Goal: Task Accomplishment & Management: Complete application form

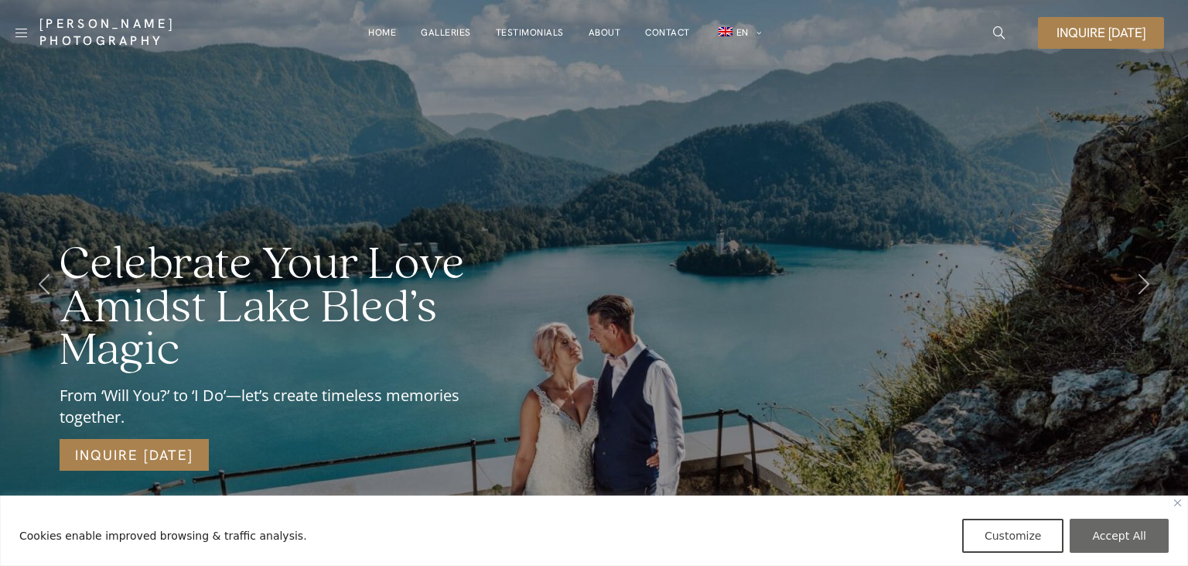
click at [1122, 530] on button "Accept All" at bounding box center [1119, 535] width 99 height 34
checkbox input "true"
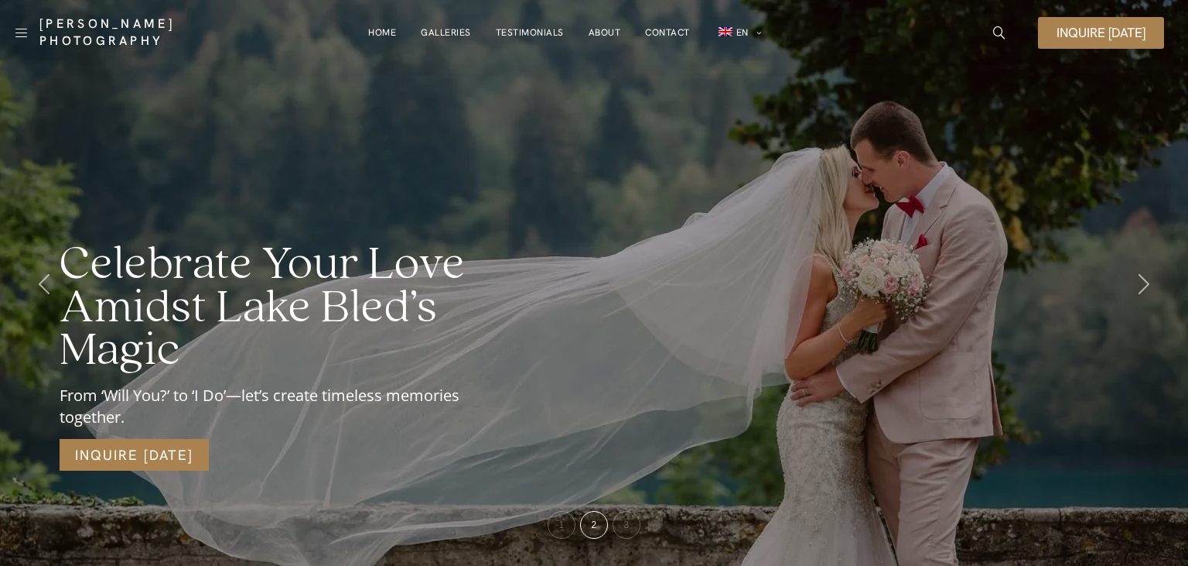
click at [596, 29] on link "About" at bounding box center [605, 32] width 32 height 31
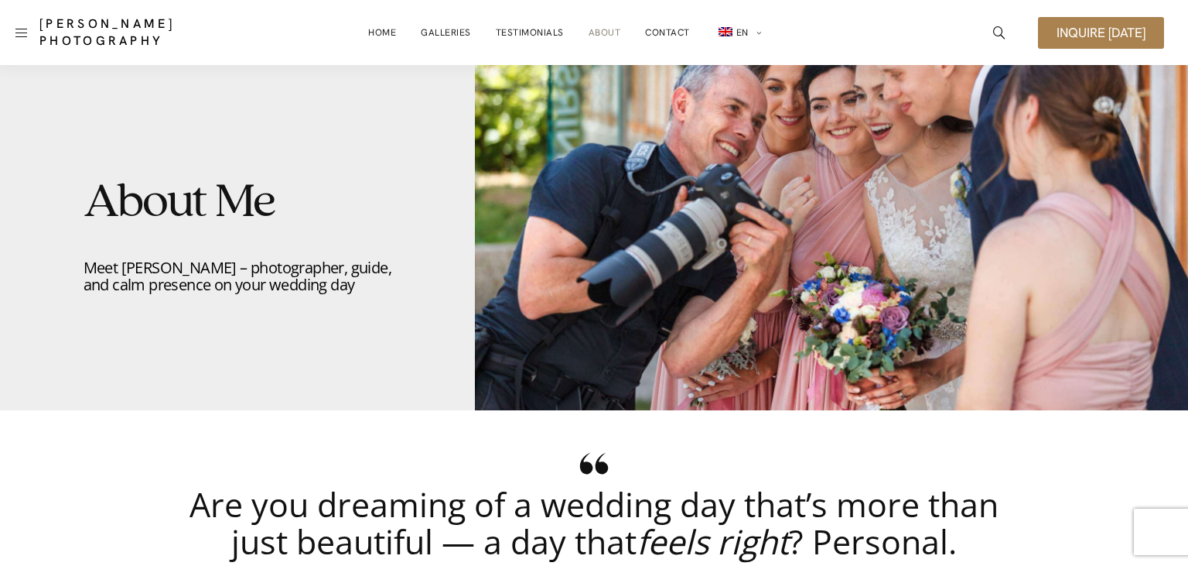
click at [19, 33] on link at bounding box center [21, 33] width 12 height 22
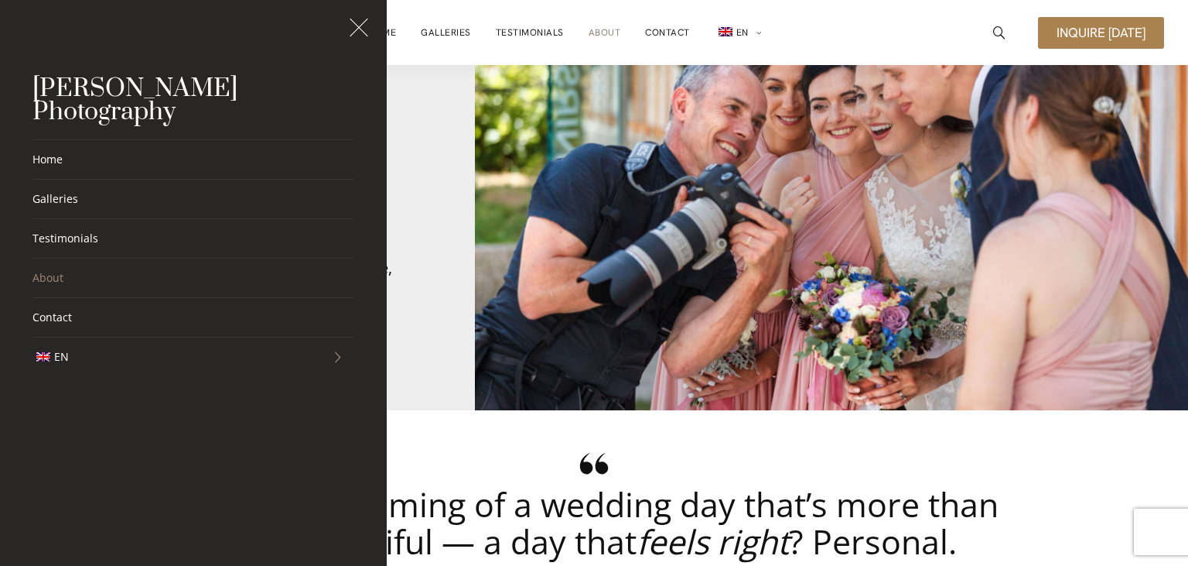
click at [327, 338] on span at bounding box center [338, 356] width 32 height 39
click at [71, 416] on link "DE" at bounding box center [193, 435] width 322 height 39
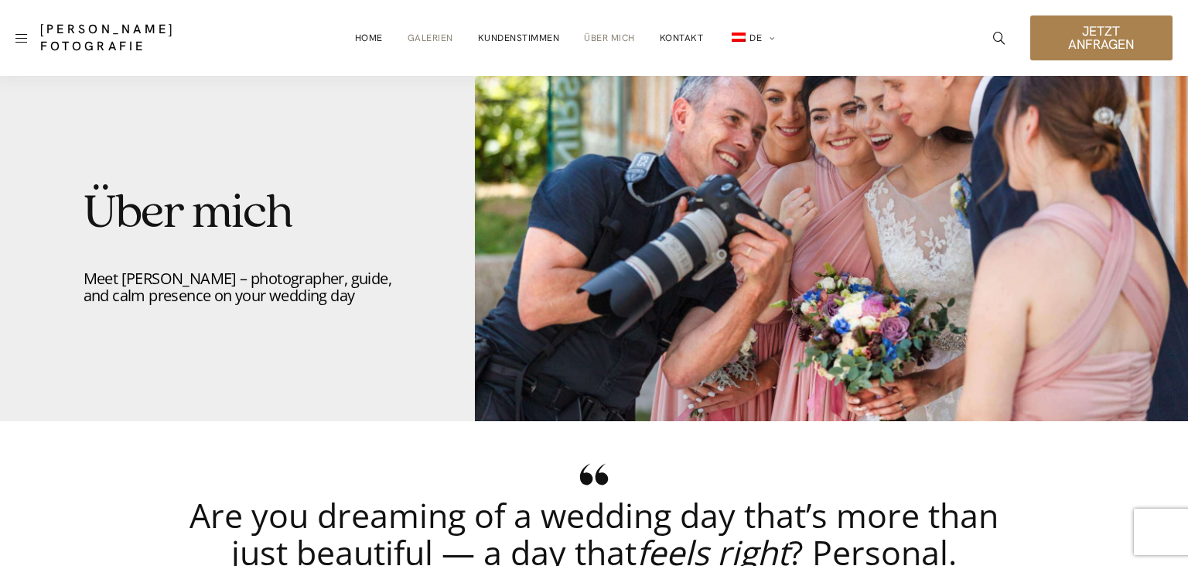
click at [419, 29] on link "Galerien" at bounding box center [431, 37] width 46 height 31
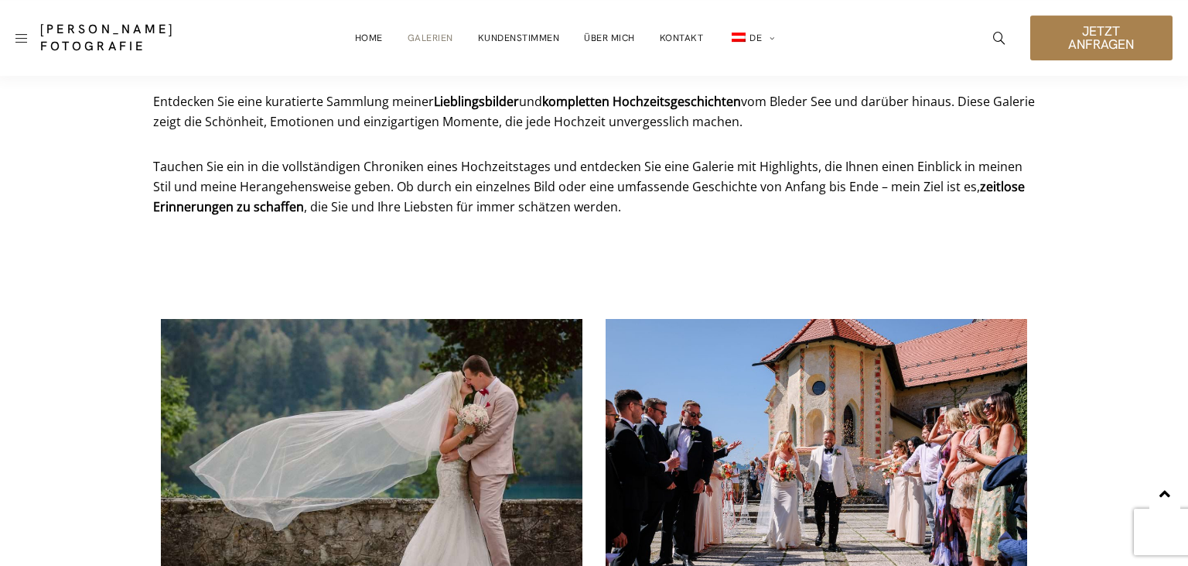
scroll to position [443, 0]
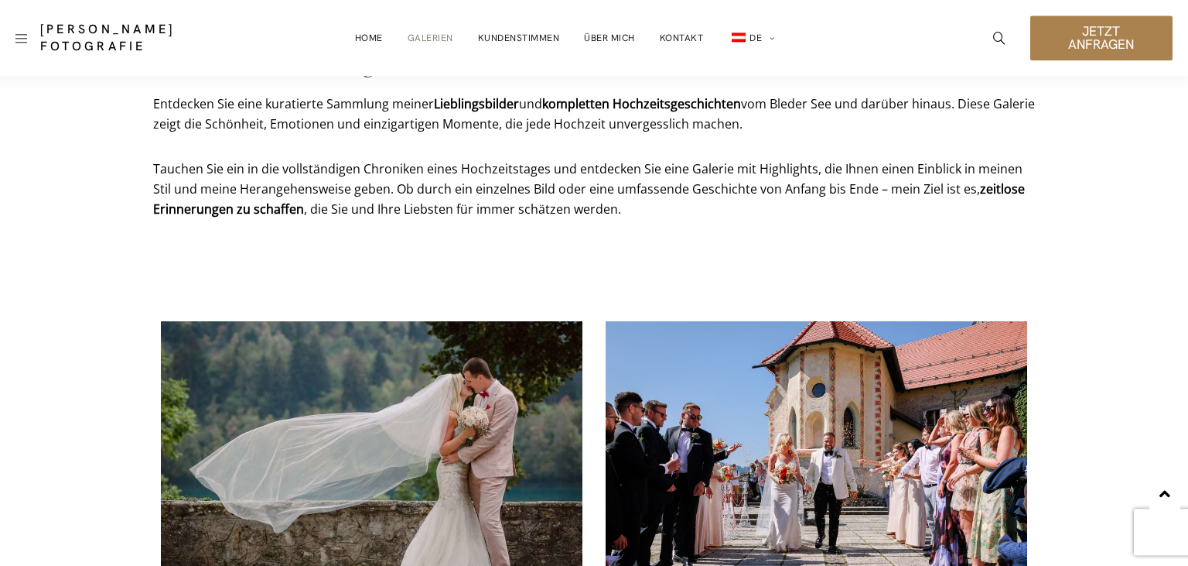
click at [1060, 46] on span "Jetzt anfragen" at bounding box center [1101, 38] width 105 height 26
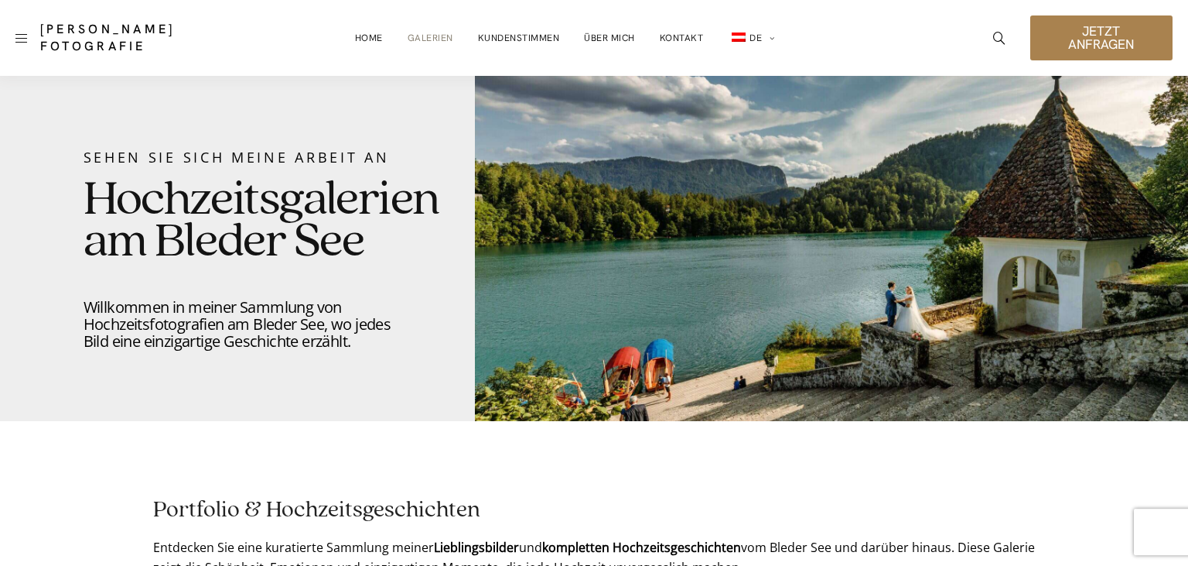
scroll to position [0, 0]
click at [1060, 51] on span "Jetzt anfragen" at bounding box center [1101, 38] width 105 height 26
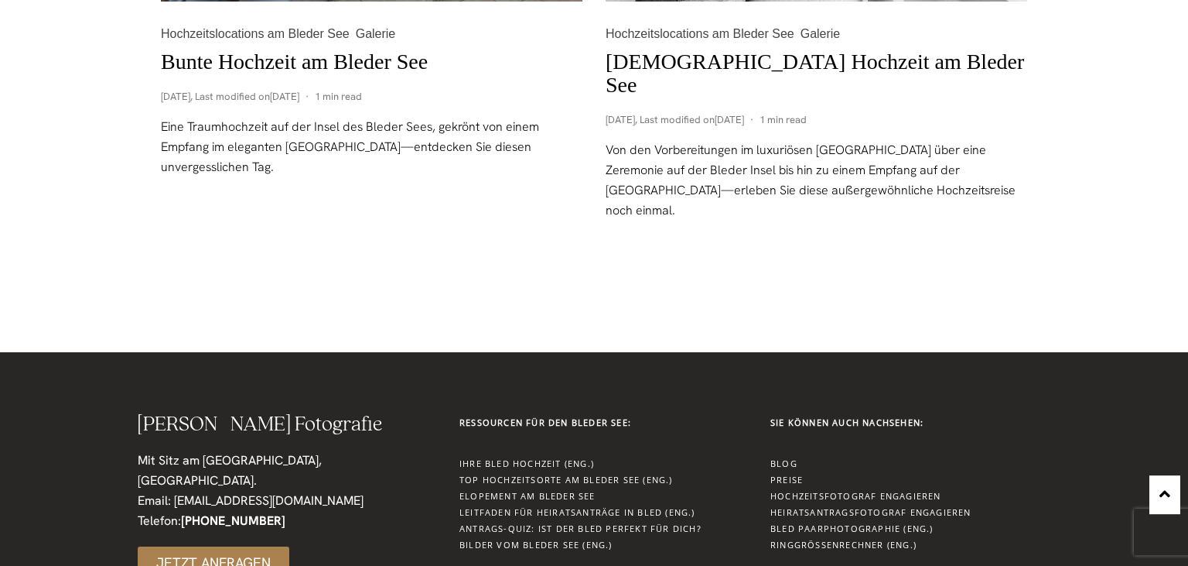
scroll to position [2609, 0]
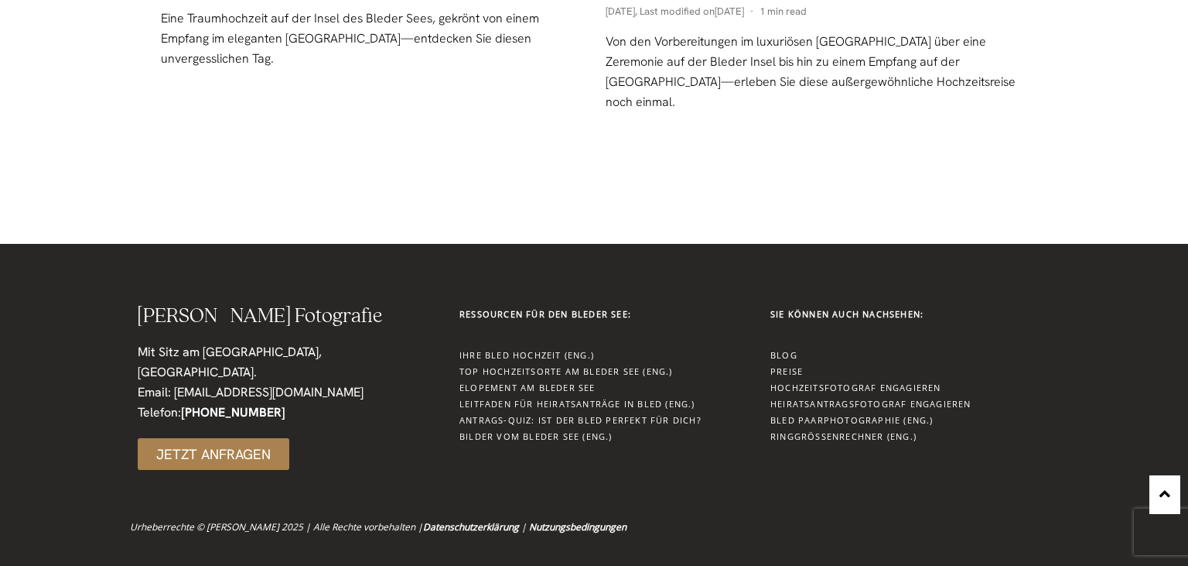
click at [218, 450] on div "Damian Pristov Fotografie Mit Sitz am Bled, Slowenien. Email: info@damianpristo…" at bounding box center [283, 388] width 306 height 180
click at [203, 447] on span "Jetzt anfragen" at bounding box center [213, 453] width 115 height 13
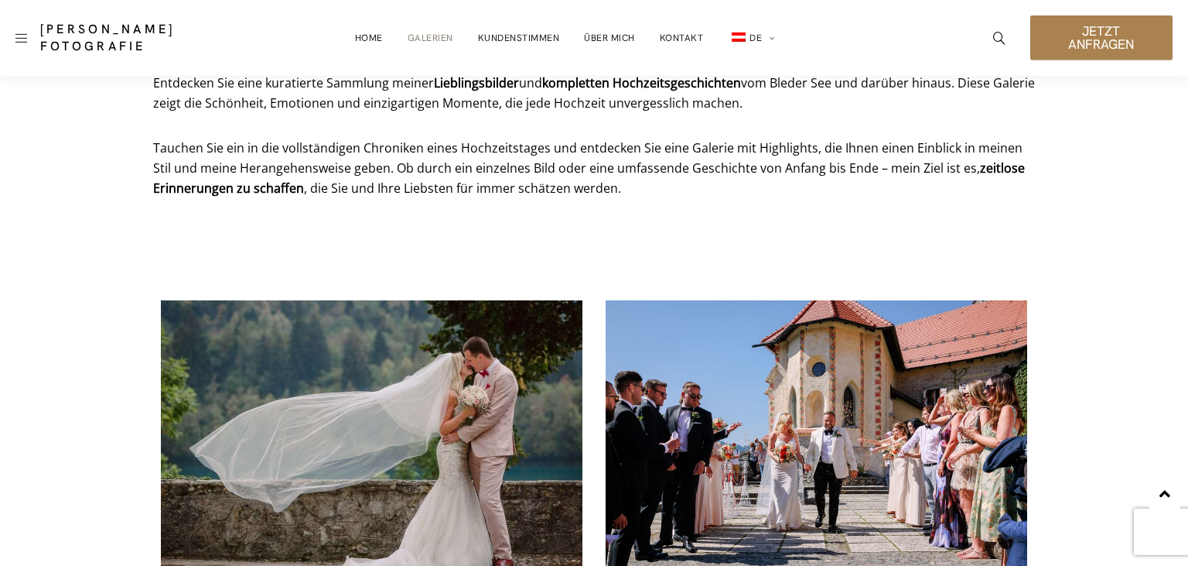
scroll to position [447, 0]
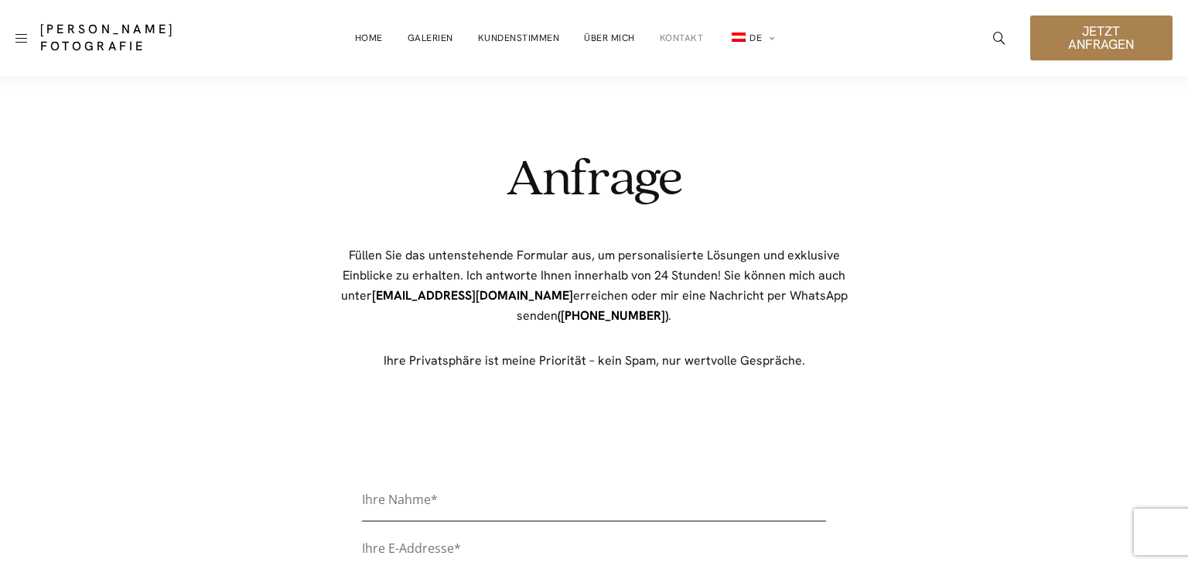
click at [415, 509] on input "Contact form" at bounding box center [594, 504] width 464 height 33
type input "[PERSON_NAME]"
type input "[EMAIL_ADDRESS][DOMAIN_NAME]"
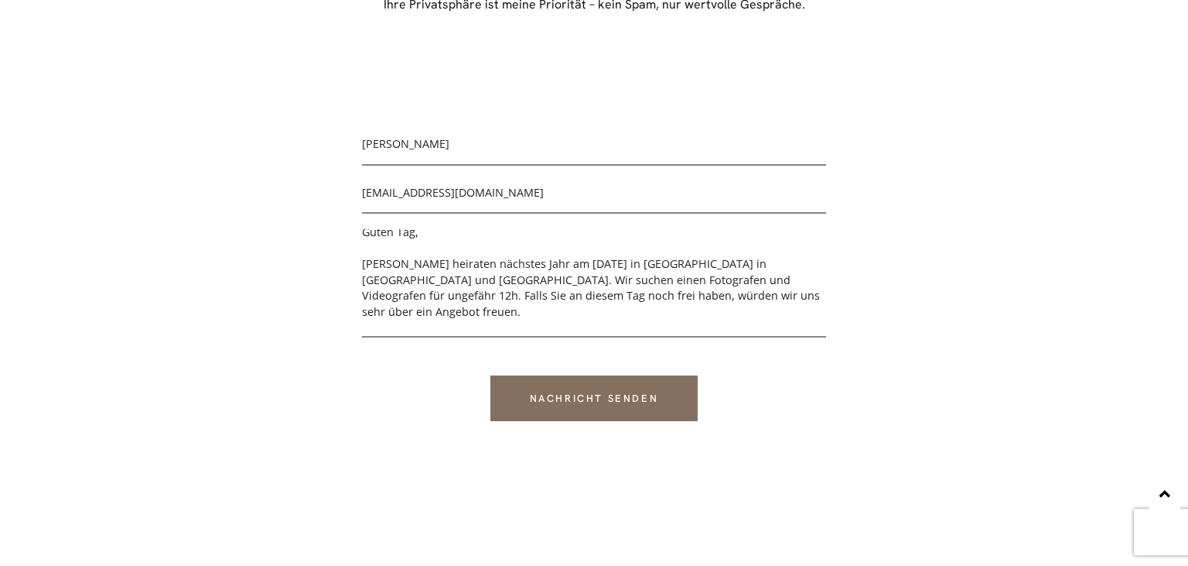
scroll to position [24, 0]
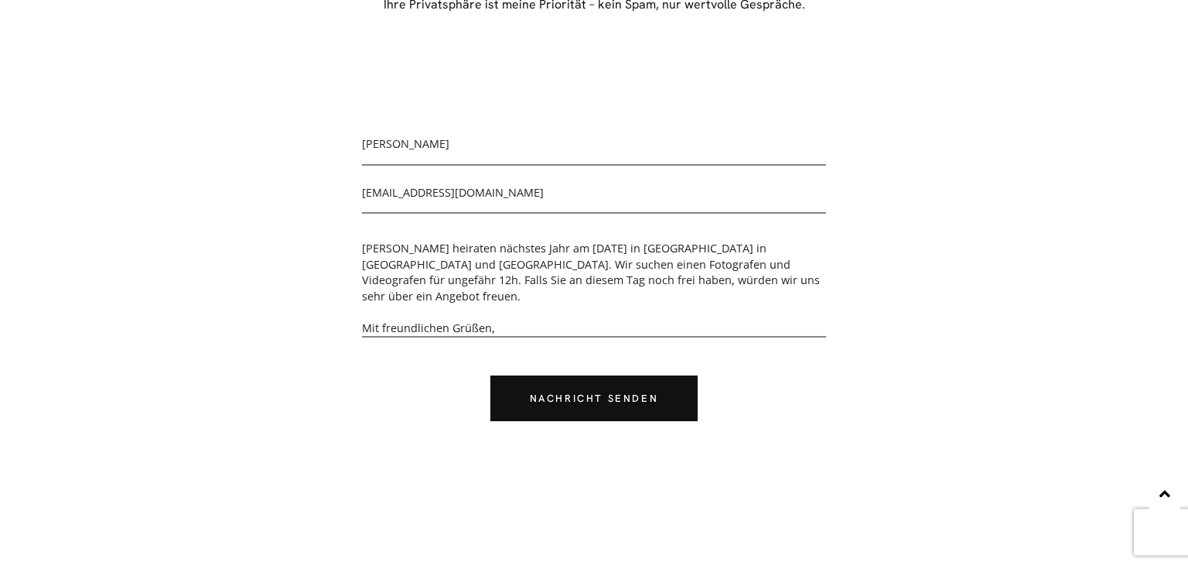
type textarea "Guten Tag, [PERSON_NAME] heiraten nächstes Jahr am [DATE] in [GEOGRAPHIC_DATA] …"
click at [598, 412] on input "Nachricht senden" at bounding box center [595, 398] width 208 height 46
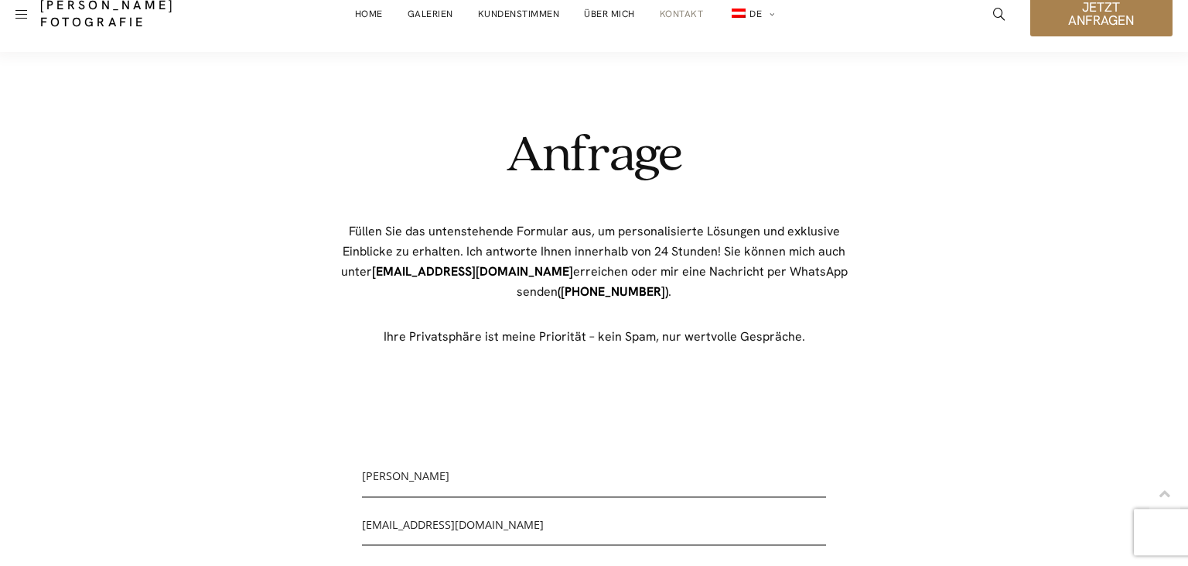
scroll to position [0, 0]
